Goal: Information Seeking & Learning: Check status

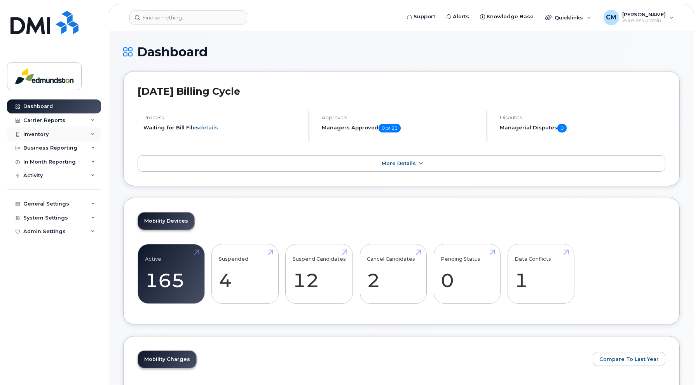
click at [41, 136] on div "Inventory" at bounding box center [35, 134] width 25 height 6
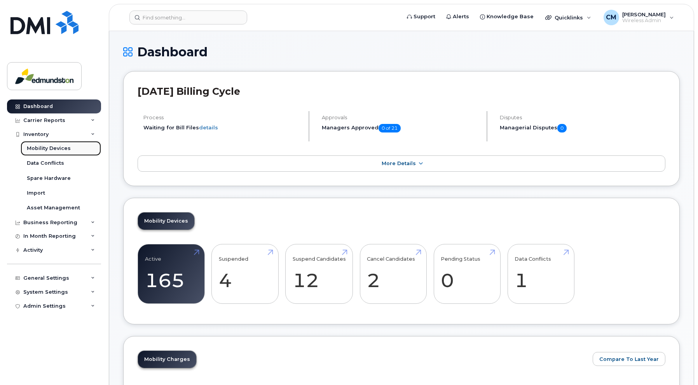
click at [41, 147] on div "Mobility Devices" at bounding box center [49, 148] width 44 height 7
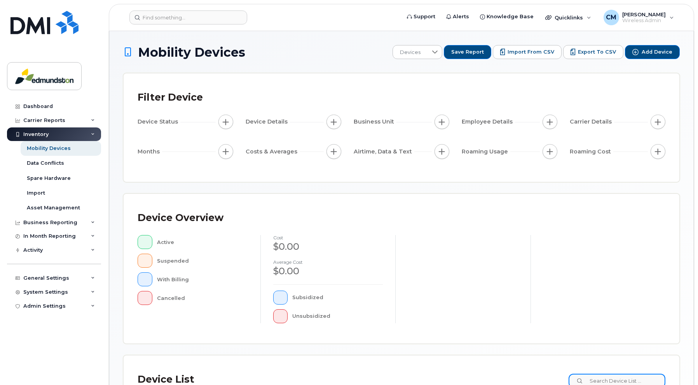
click at [603, 380] on input at bounding box center [617, 381] width 97 height 14
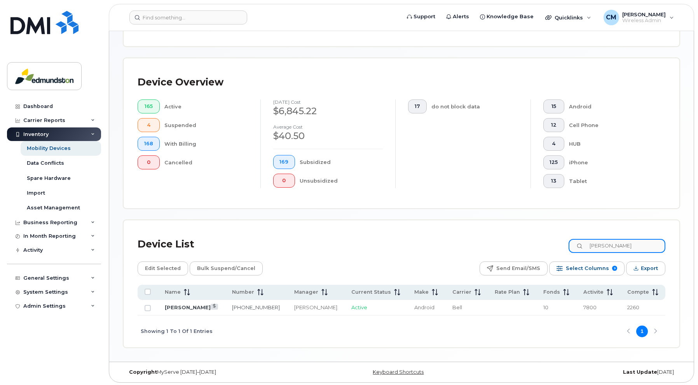
scroll to position [156, 0]
type input "cindy"
click at [174, 304] on link "Cindy Deschenes" at bounding box center [188, 307] width 46 height 6
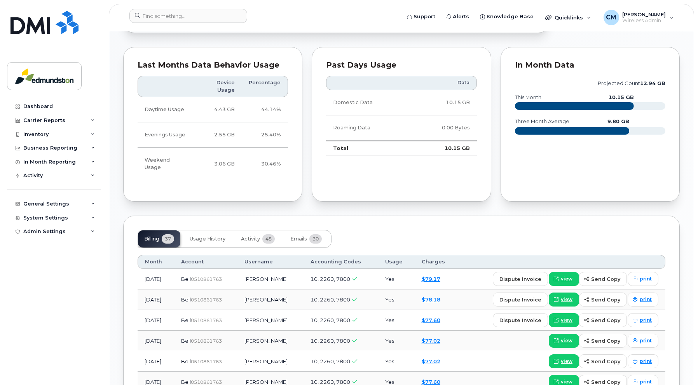
scroll to position [415, 0]
